Goal: Navigation & Orientation: Find specific page/section

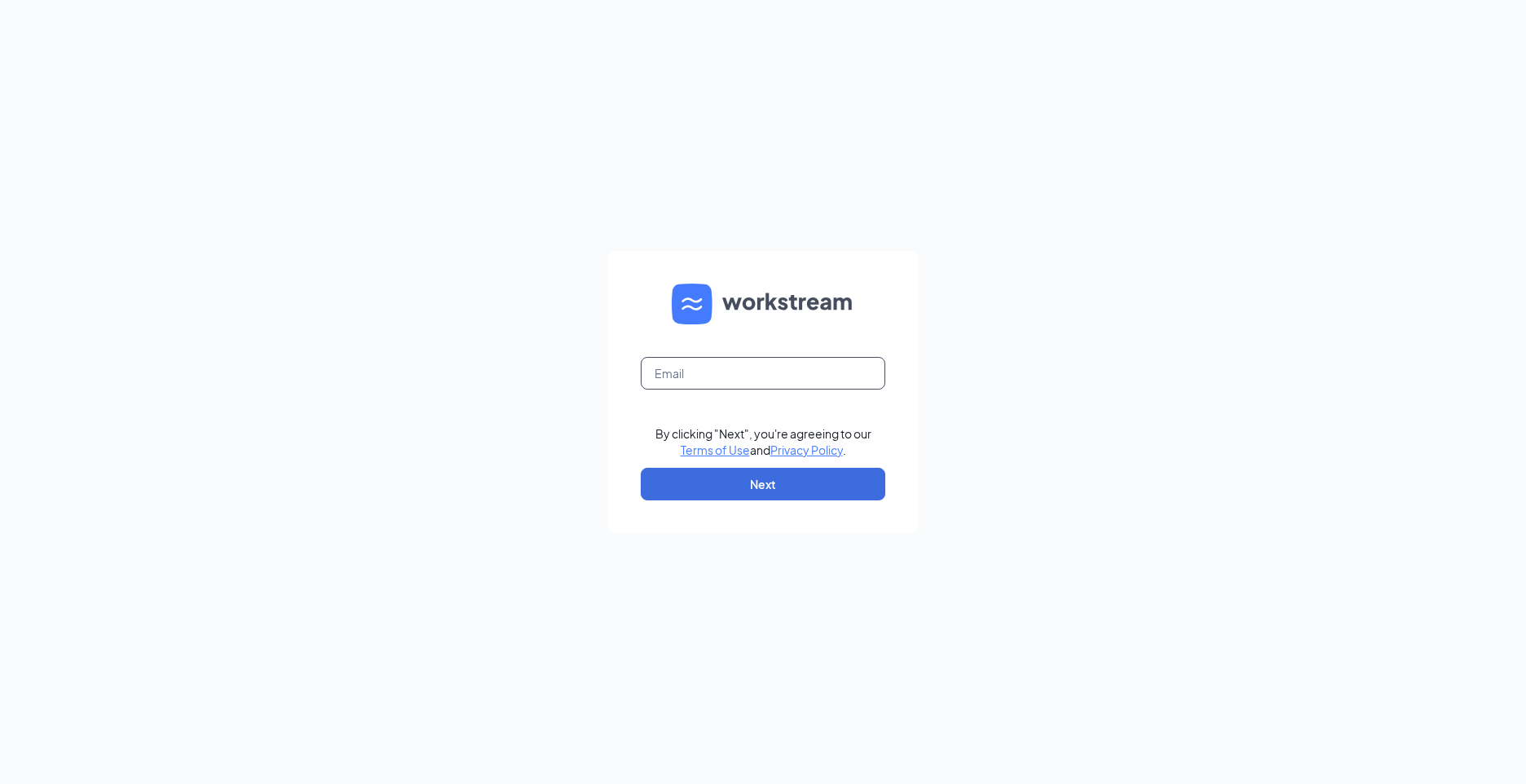
click at [738, 375] on input "text" at bounding box center [763, 374] width 244 height 33
type input "lvbk12776@gmail.com"
click at [756, 491] on button "Next" at bounding box center [763, 484] width 244 height 33
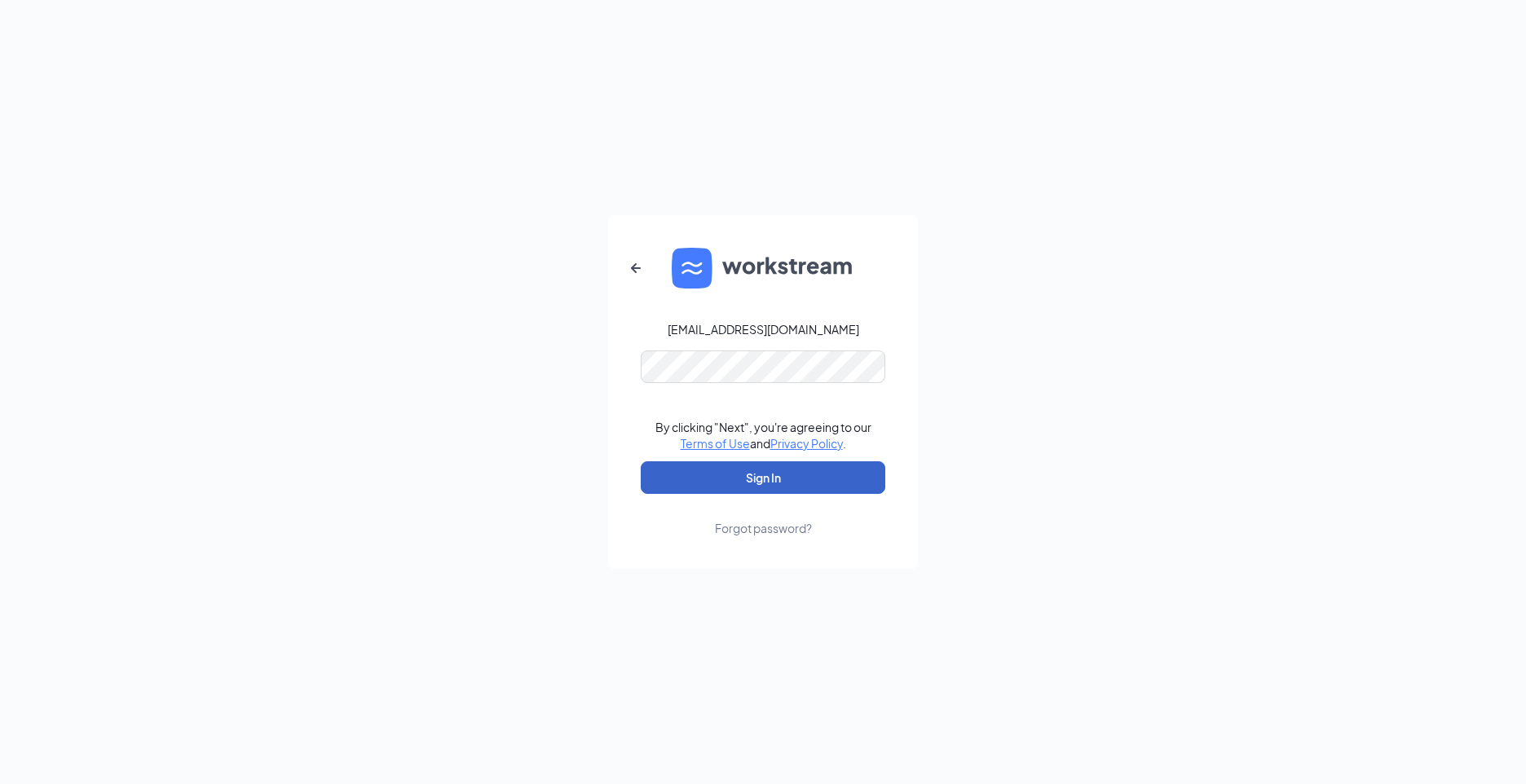
click at [755, 469] on button "Sign In" at bounding box center [763, 478] width 244 height 33
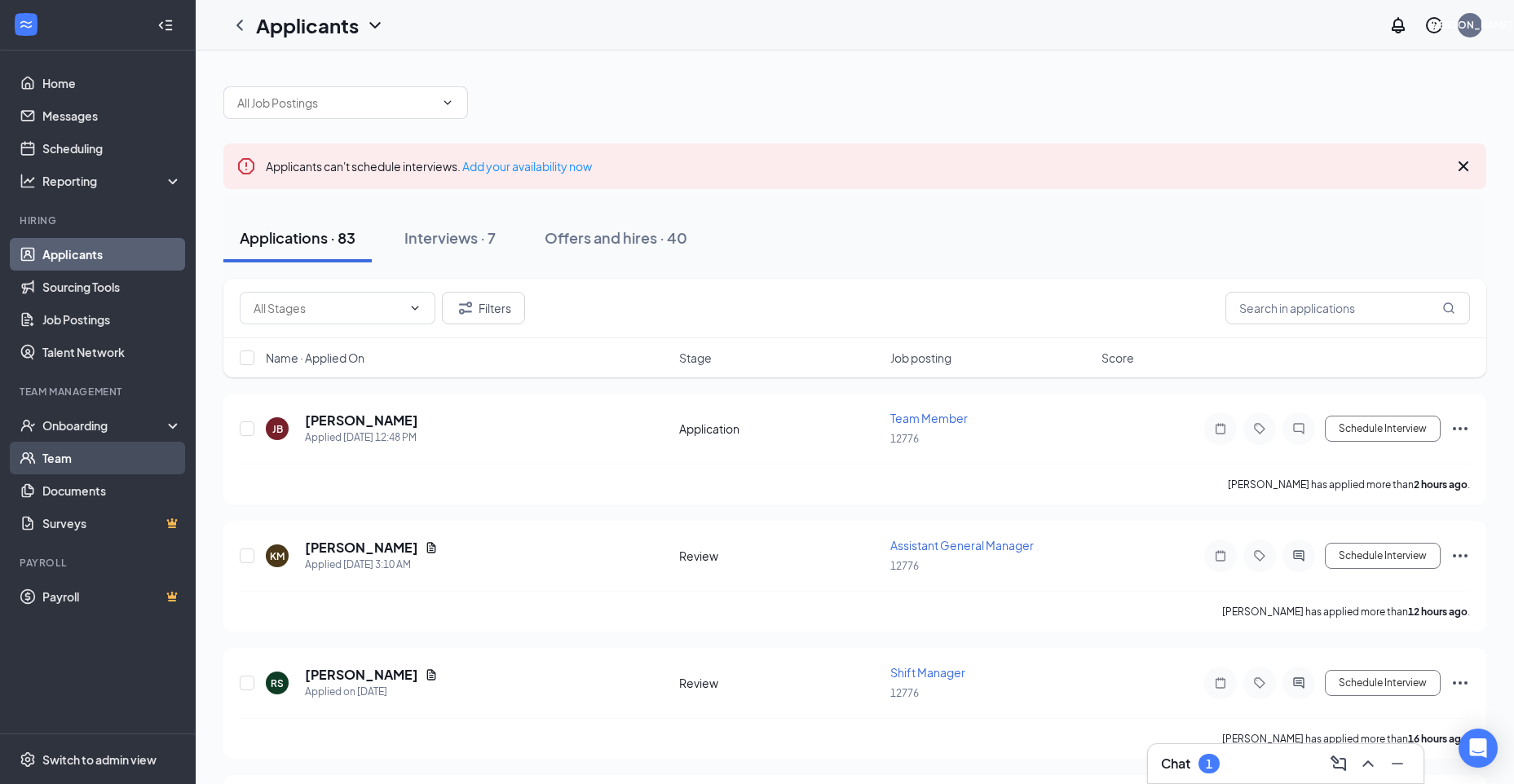
click at [67, 455] on link "Team" at bounding box center [112, 458] width 139 height 33
